Goal: Information Seeking & Learning: Learn about a topic

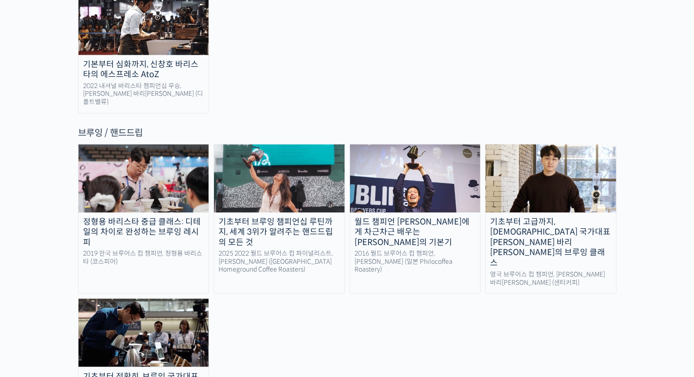
scroll to position [1459, 0]
click at [199, 371] on div "기초부터 정확히, 브루잉 국가대표의 브루잉 AtoZ 클래스" at bounding box center [143, 381] width 130 height 21
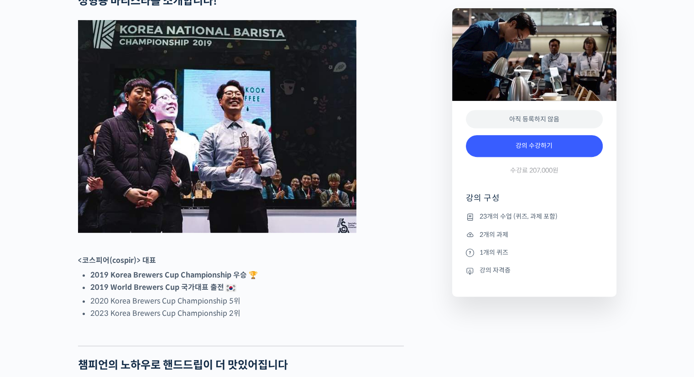
scroll to position [410, 0]
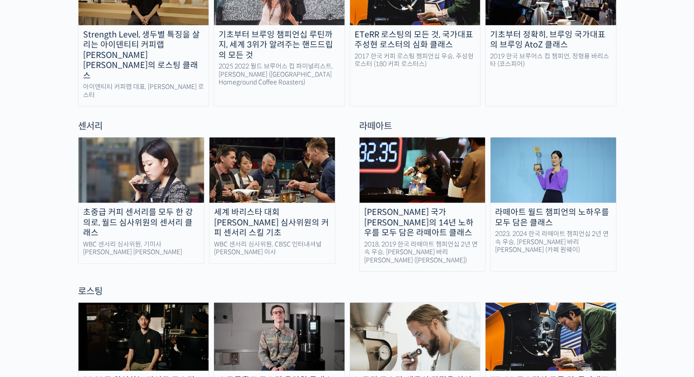
scroll to position [547, 0]
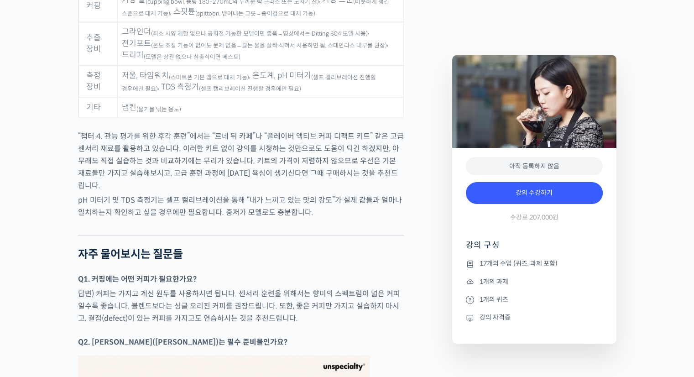
scroll to position [4743, 0]
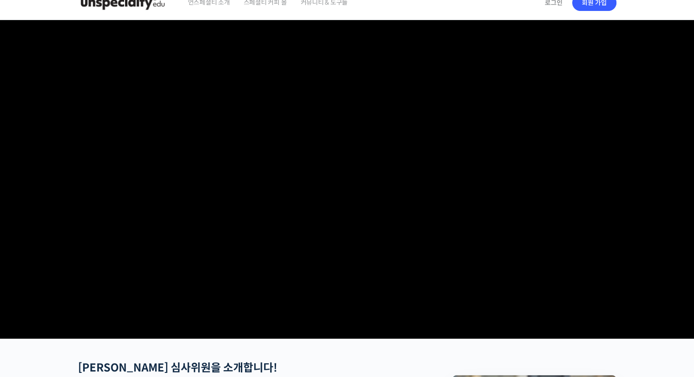
scroll to position [0, 0]
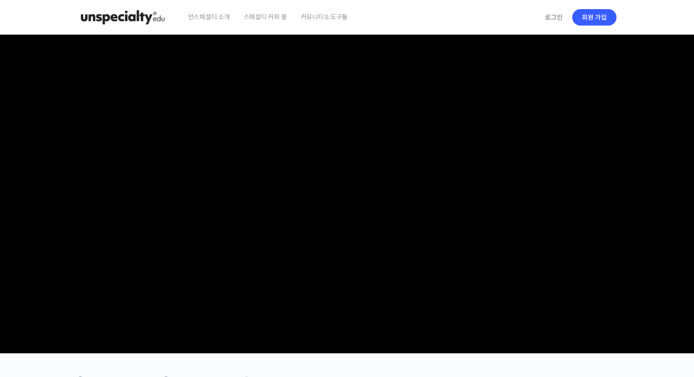
drag, startPoint x: 203, startPoint y: 125, endPoint x: 142, endPoint y: 16, distance: 125.4
click at [142, 16] on img at bounding box center [122, 17] width 89 height 27
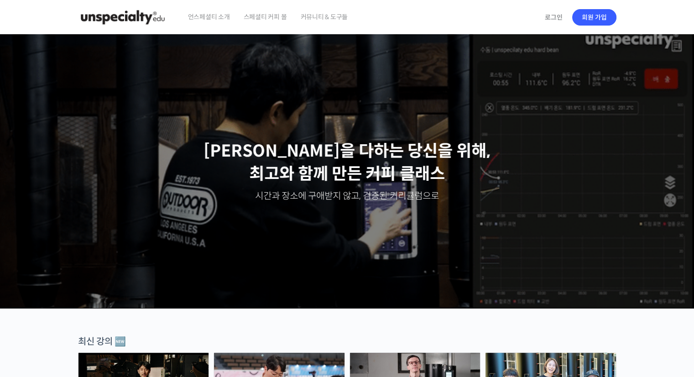
click at [201, 17] on span "언스페셜티 소개" at bounding box center [209, 17] width 42 height 35
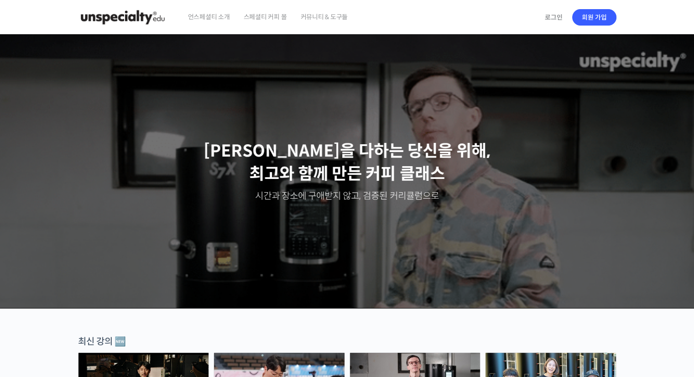
click at [271, 21] on span "스페셜티 커피 몰" at bounding box center [265, 17] width 43 height 35
